Goal: Task Accomplishment & Management: Manage account settings

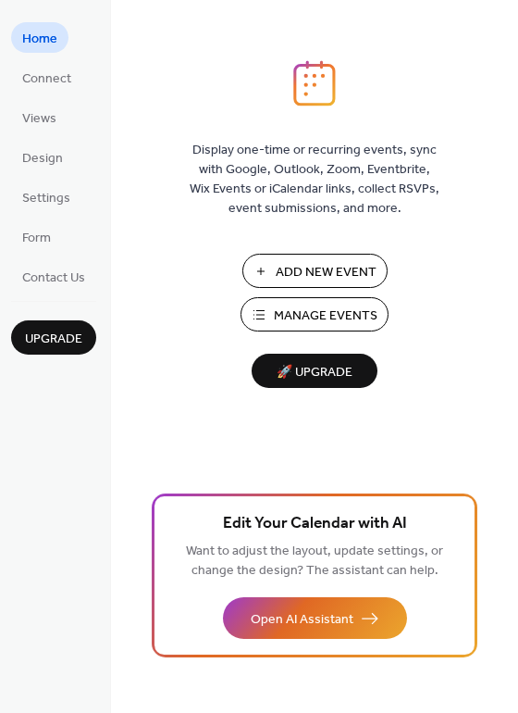
click at [323, 317] on span "Manage Events" at bounding box center [326, 315] width 104 height 19
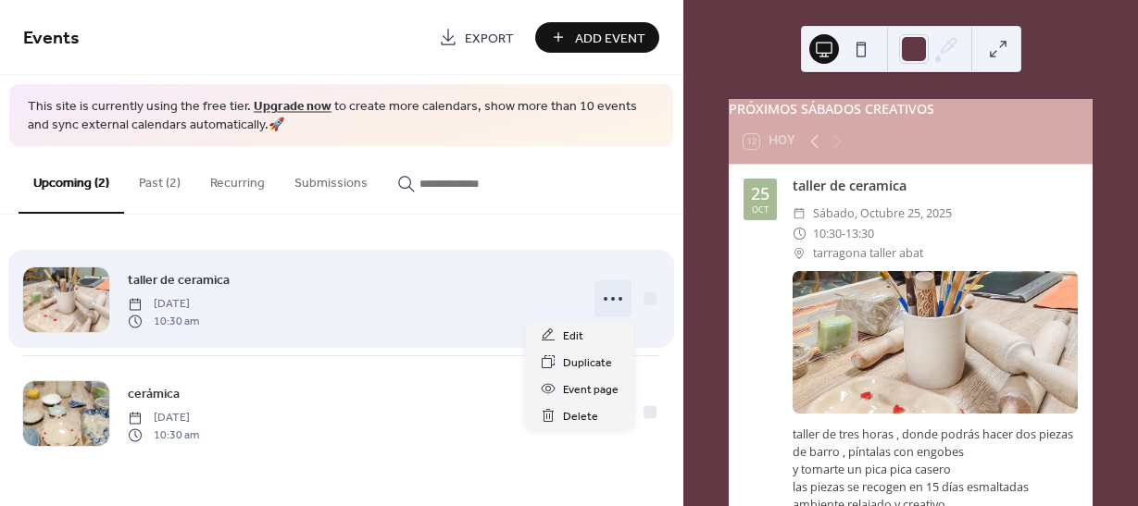
click at [614, 297] on icon at bounding box center [613, 299] width 30 height 30
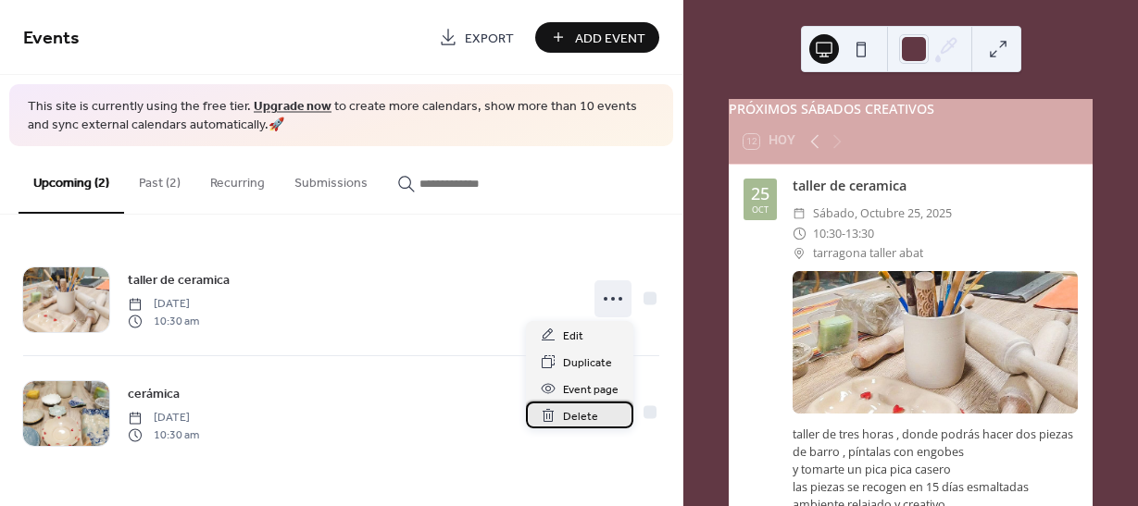
click at [578, 418] on span "Delete" at bounding box center [580, 416] width 35 height 19
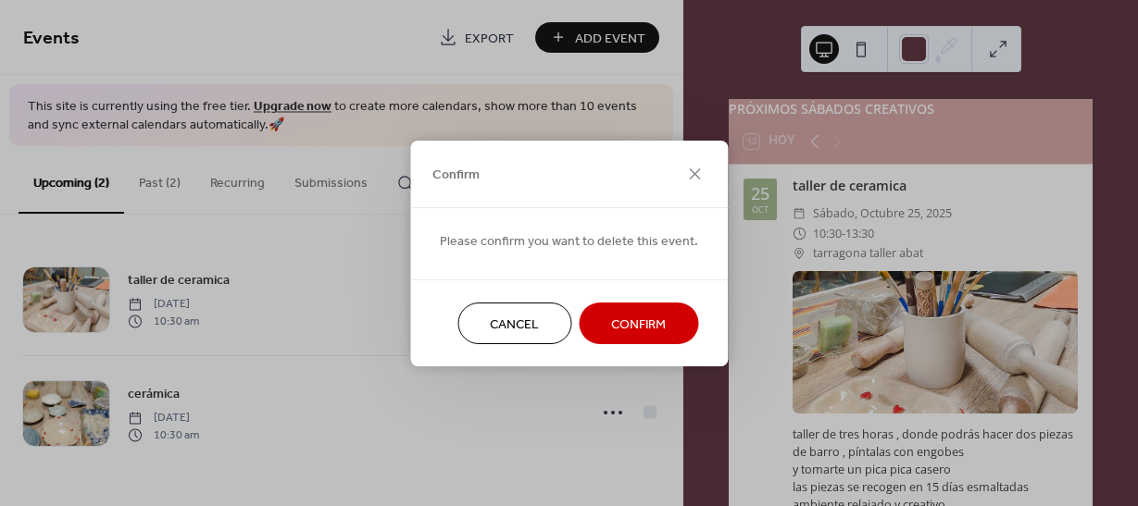
click at [621, 328] on span "Confirm" at bounding box center [638, 324] width 55 height 19
